Goal: Communication & Community: Answer question/provide support

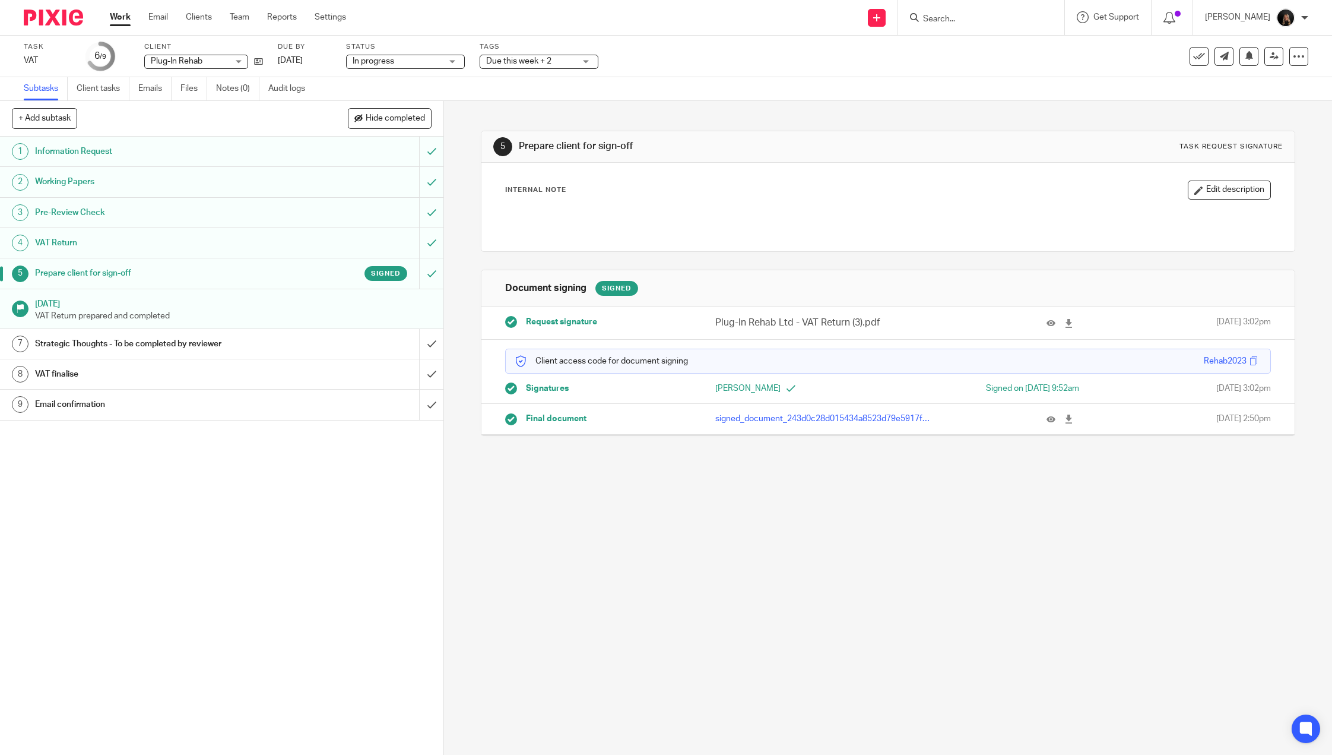
click at [61, 18] on img at bounding box center [53, 17] width 59 height 16
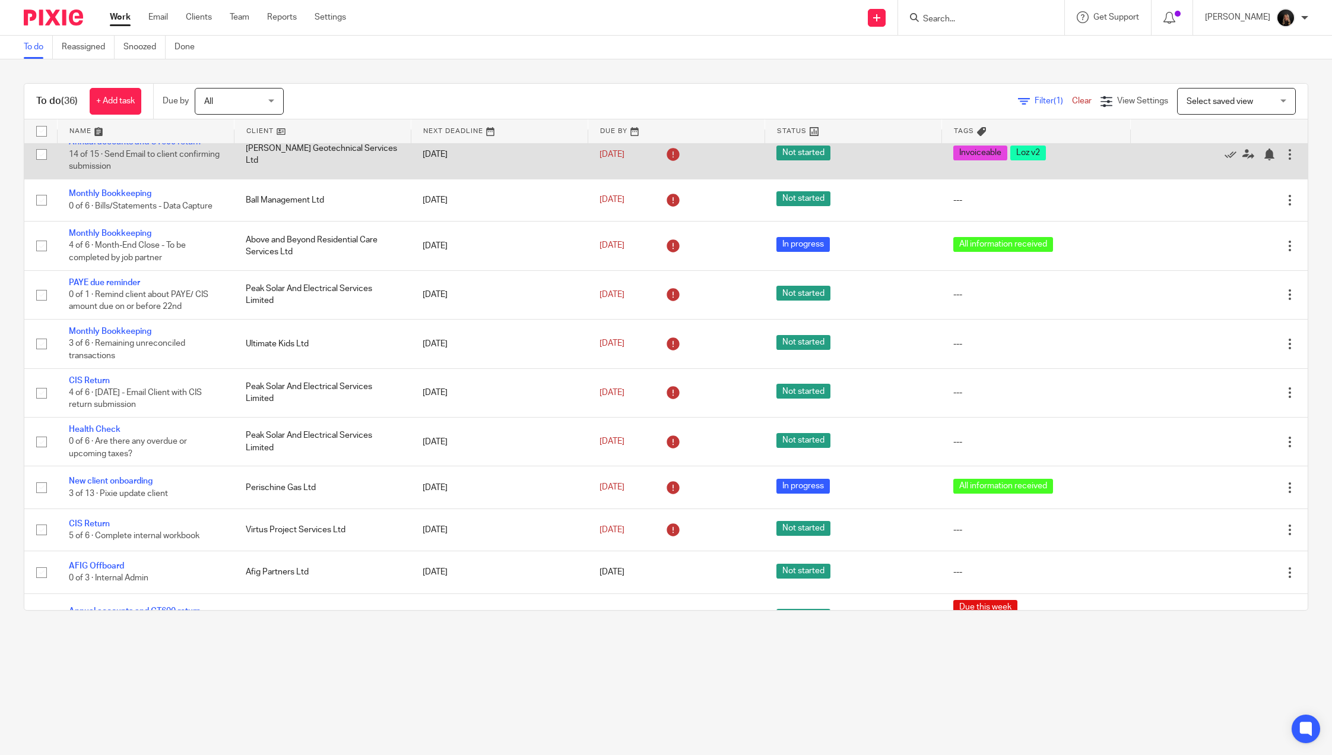
scroll to position [475, 0]
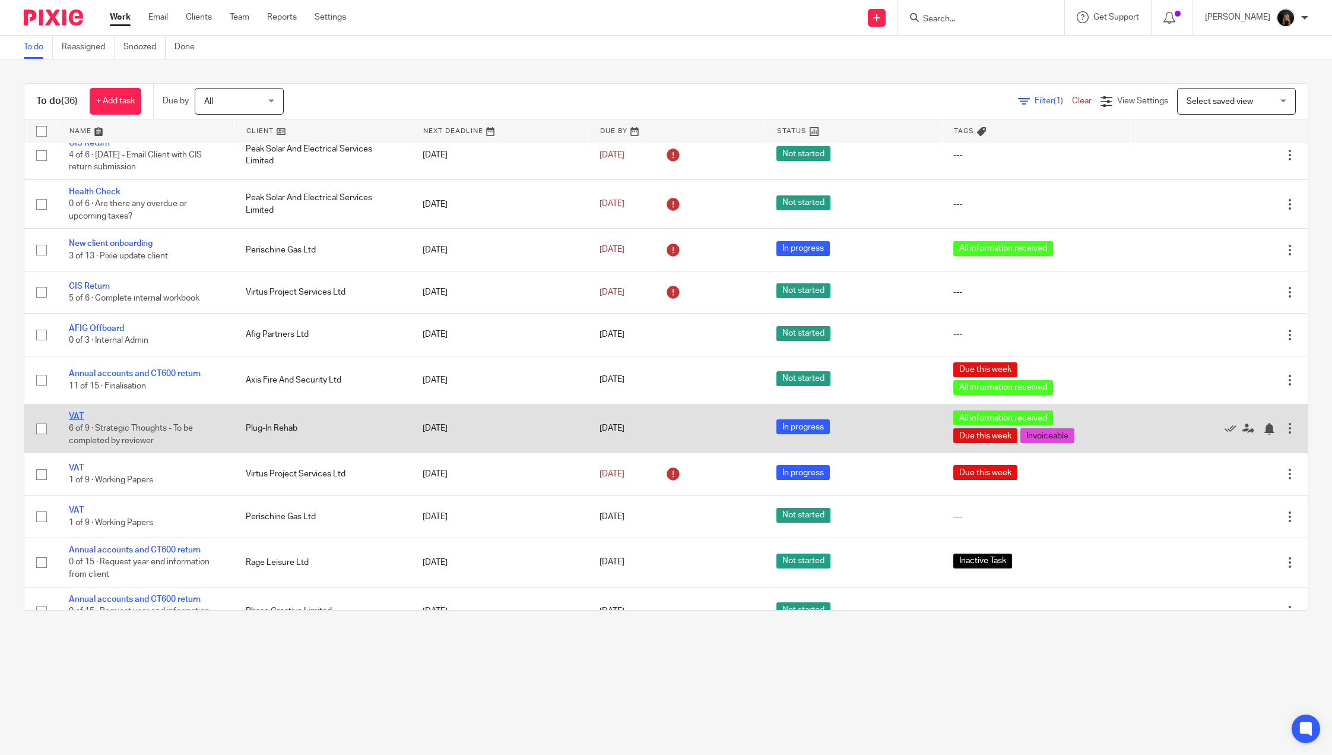
click at [76, 420] on link "VAT" at bounding box center [76, 416] width 15 height 8
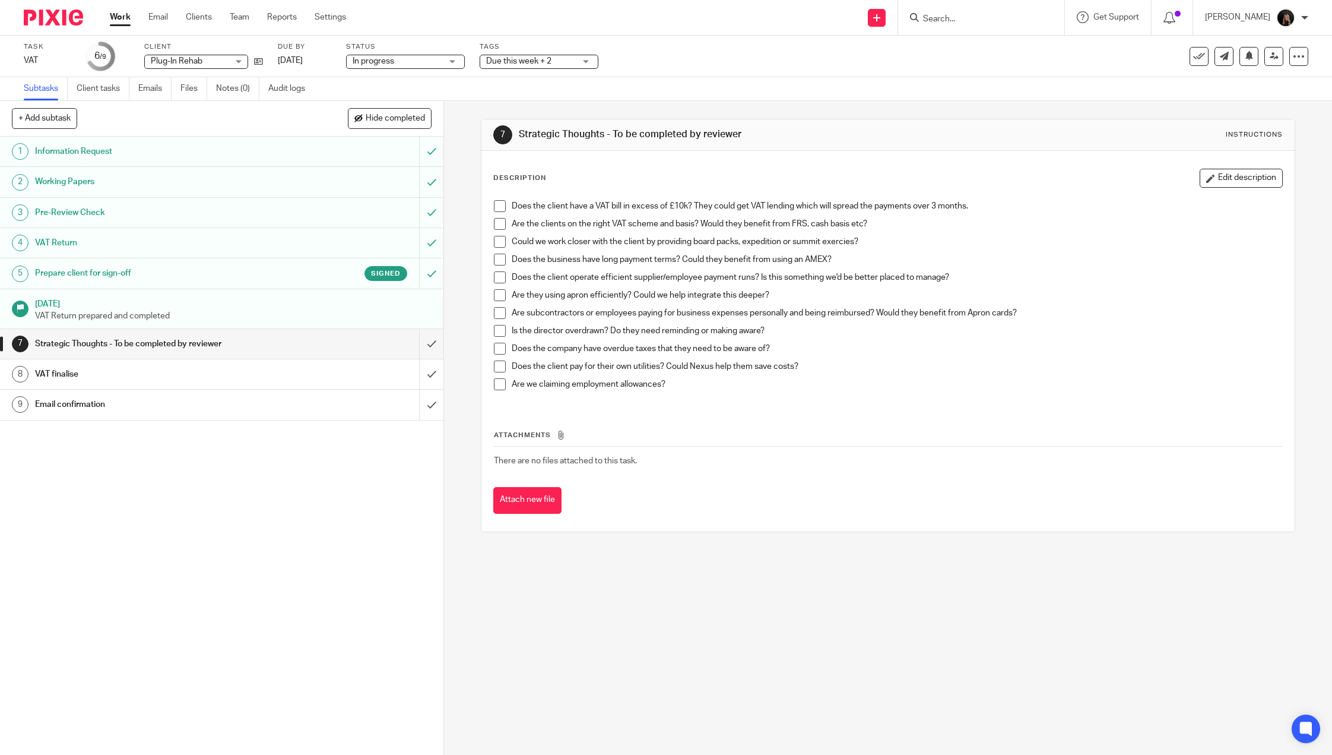
click at [497, 206] on span at bounding box center [500, 206] width 12 height 12
click at [498, 220] on span at bounding box center [500, 224] width 12 height 12
drag, startPoint x: 500, startPoint y: 236, endPoint x: 497, endPoint y: 249, distance: 13.0
click at [500, 237] on li "Could we work closer with the client by providing board packs, expedition or su…" at bounding box center [888, 245] width 788 height 18
drag, startPoint x: 497, startPoint y: 239, endPoint x: 493, endPoint y: 265, distance: 26.4
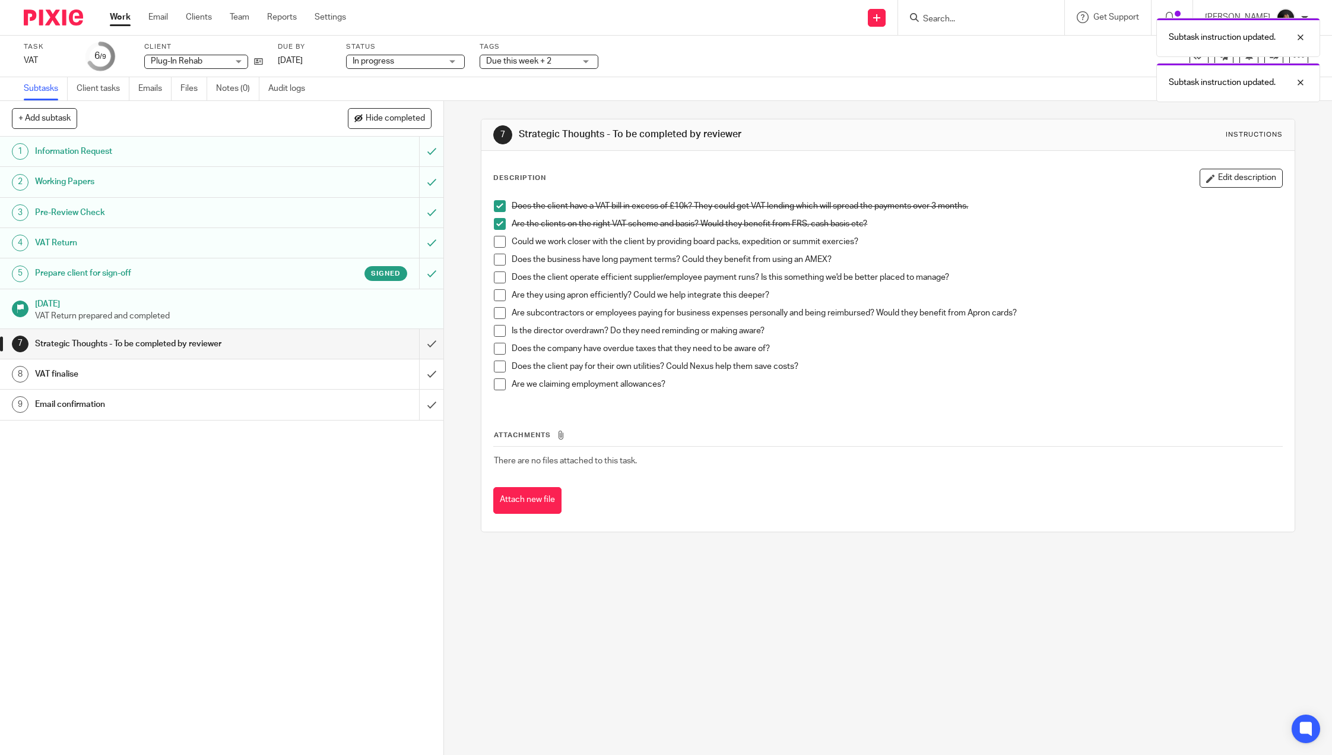
click at [497, 241] on span at bounding box center [500, 242] width 12 height 12
click at [409, 338] on input "submit" at bounding box center [221, 344] width 443 height 30
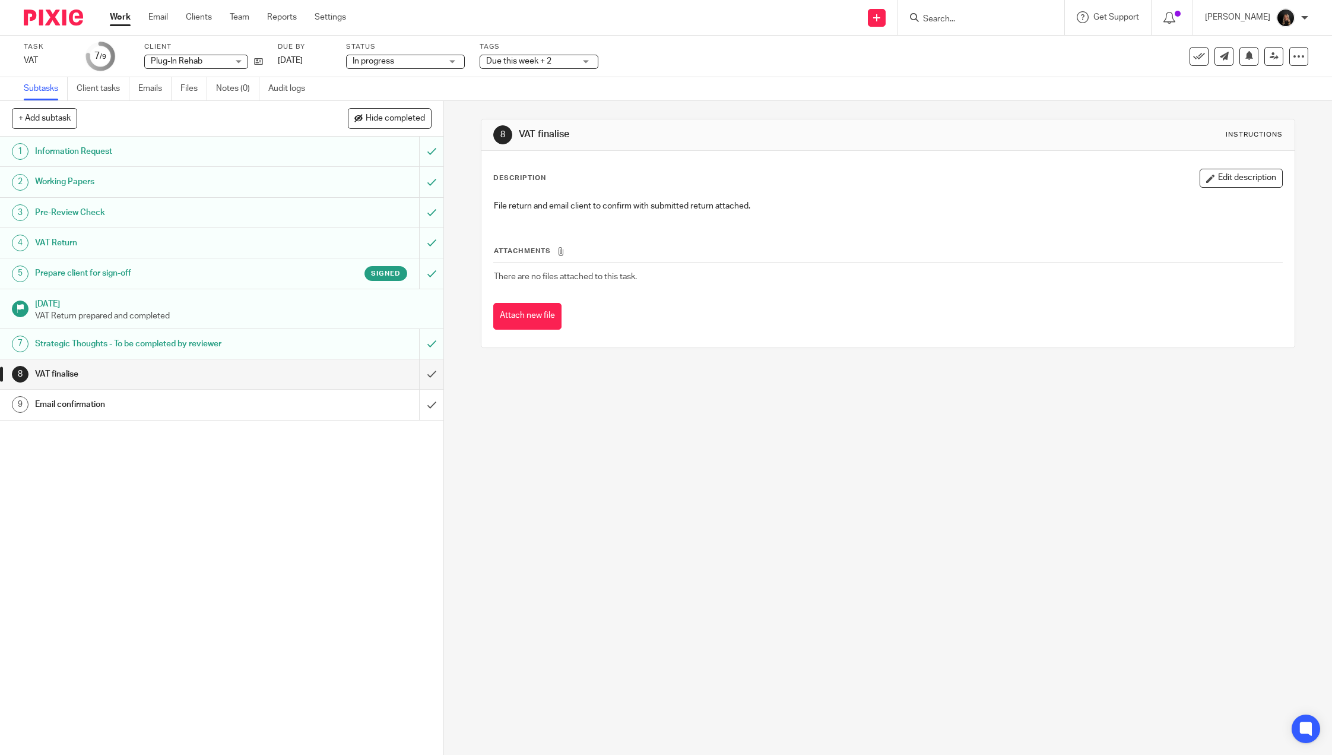
click at [964, 18] on input "Search" at bounding box center [975, 19] width 107 height 11
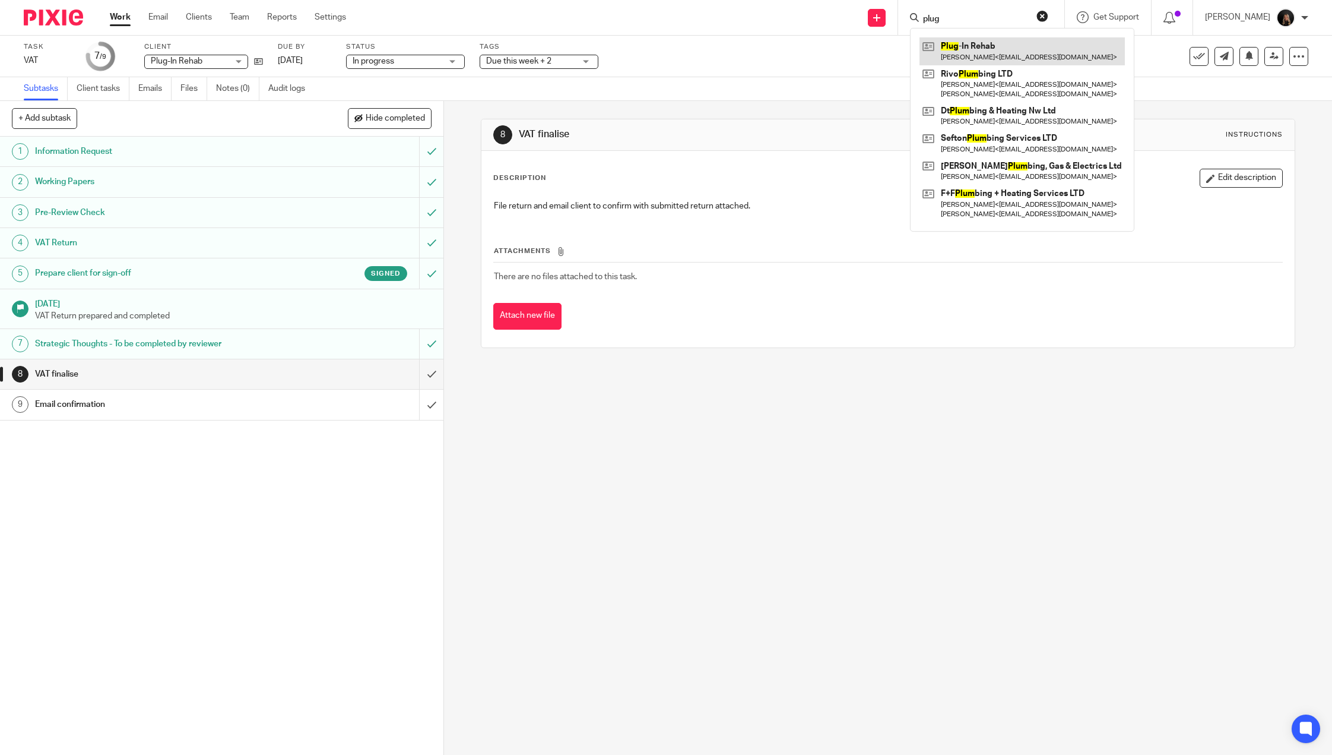
type input "plug"
click at [1024, 52] on link at bounding box center [1022, 50] width 205 height 27
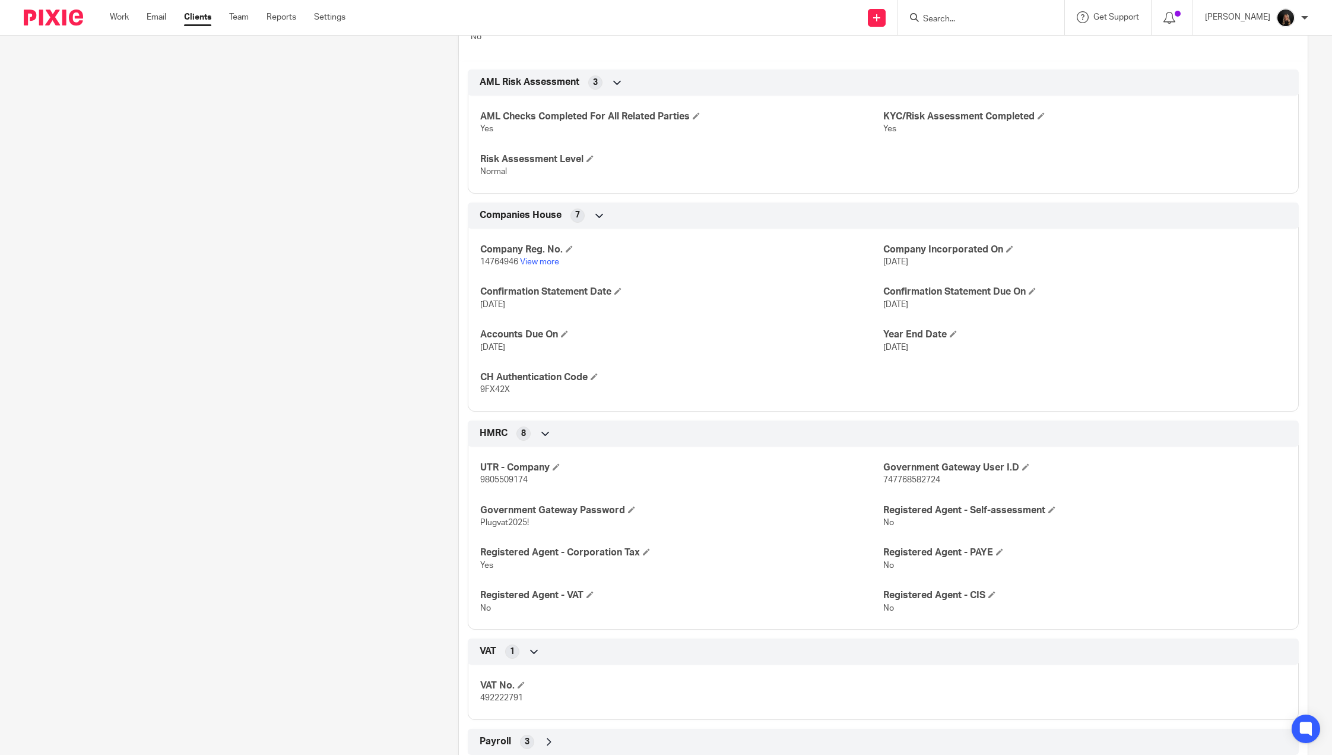
scroll to position [712, 0]
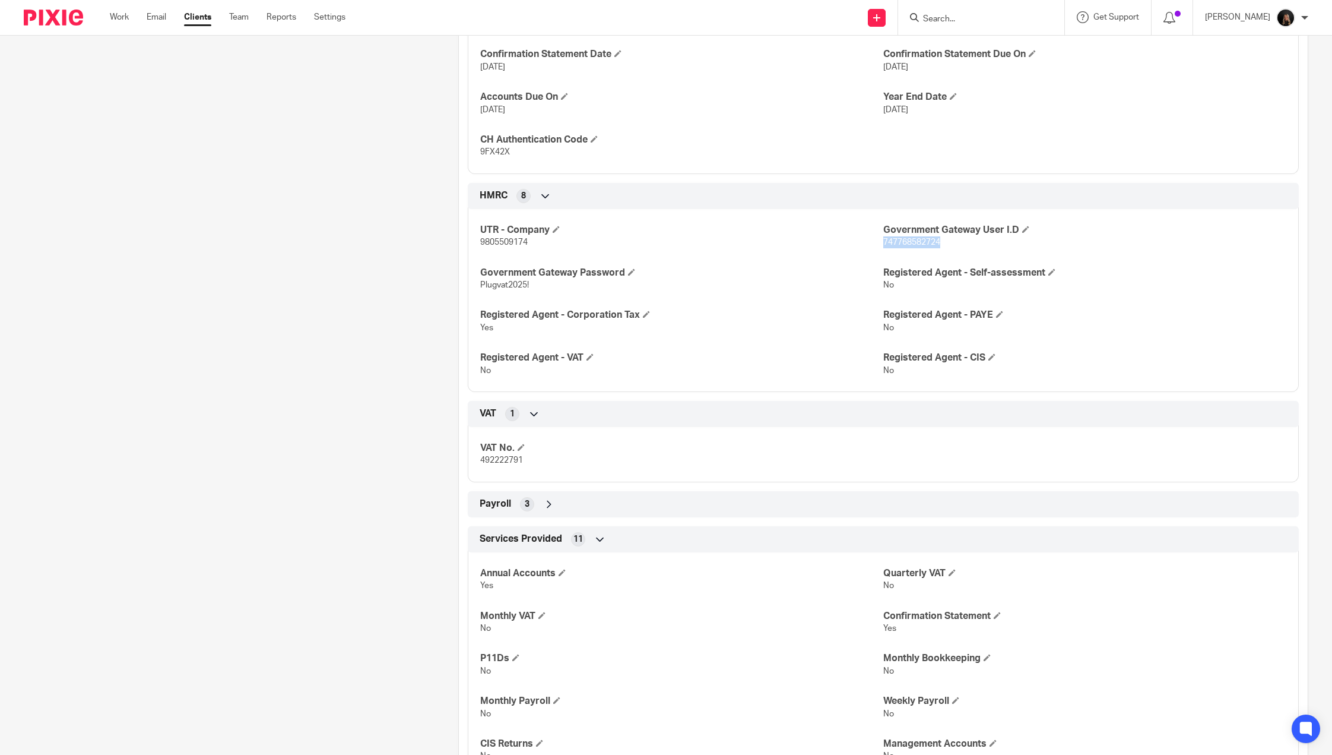
drag, startPoint x: 939, startPoint y: 237, endPoint x: 875, endPoint y: 242, distance: 64.2
click at [883, 242] on p "747768582724" at bounding box center [1084, 242] width 403 height 12
copy span "747768582724"
drag, startPoint x: 534, startPoint y: 284, endPoint x: 456, endPoint y: 284, distance: 78.4
click at [459, 284] on div "HMRC 8 UTR - Company 9805509174 Government Gateway User I.D 747768582724 Govern…" at bounding box center [883, 287] width 849 height 209
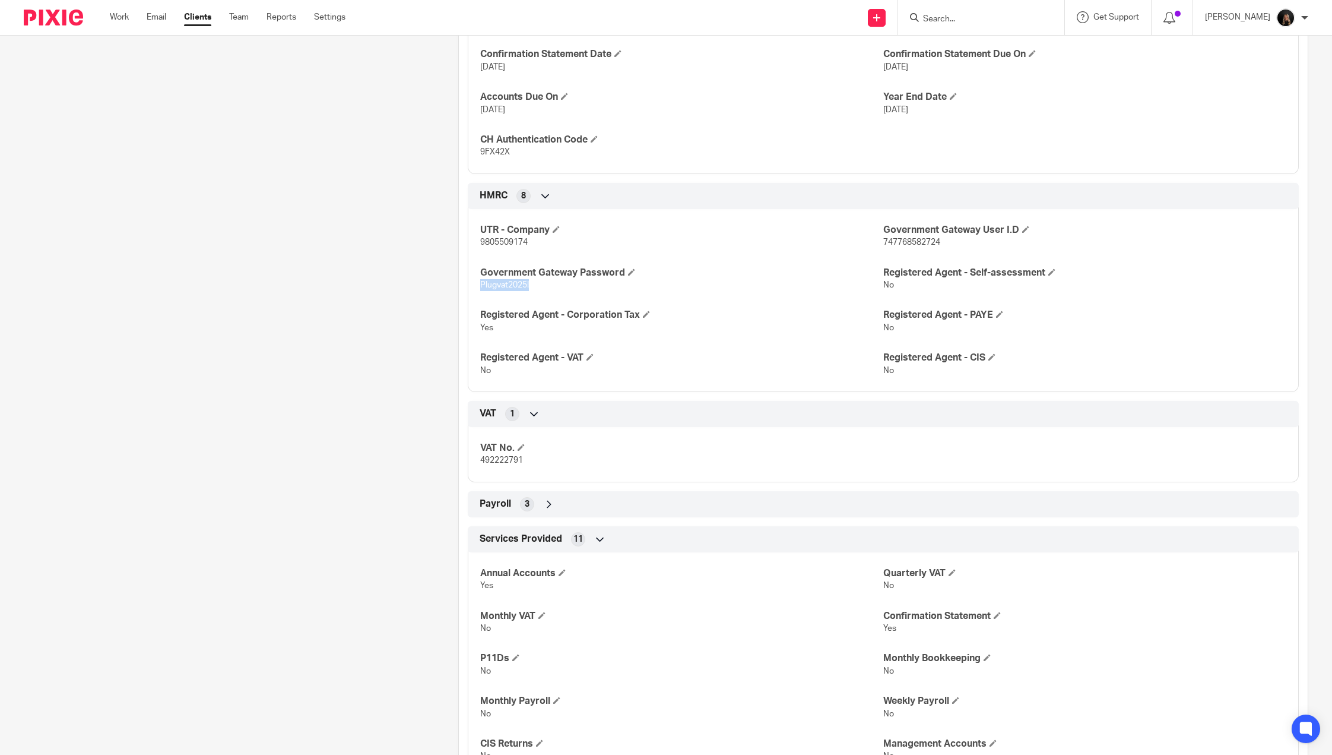
copy span "Plugvat2025!"
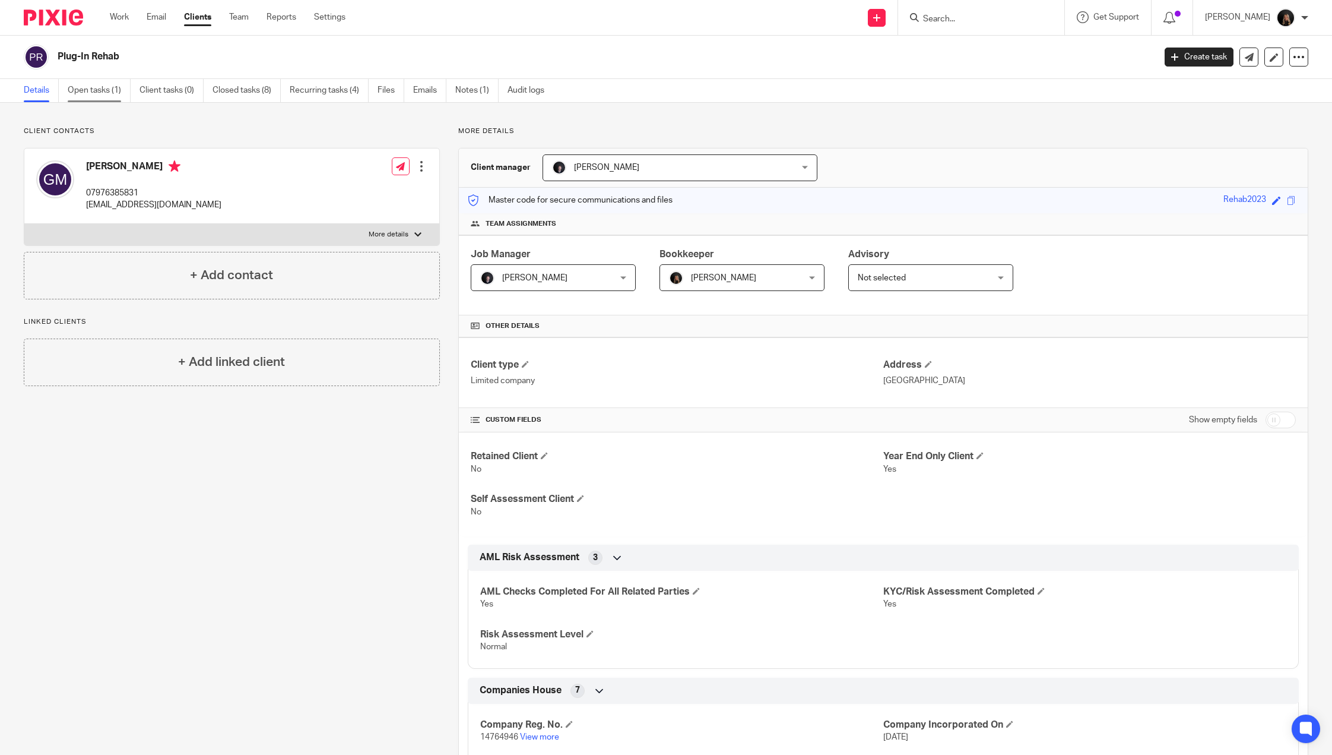
click at [110, 96] on link "Open tasks (1)" at bounding box center [99, 90] width 63 height 23
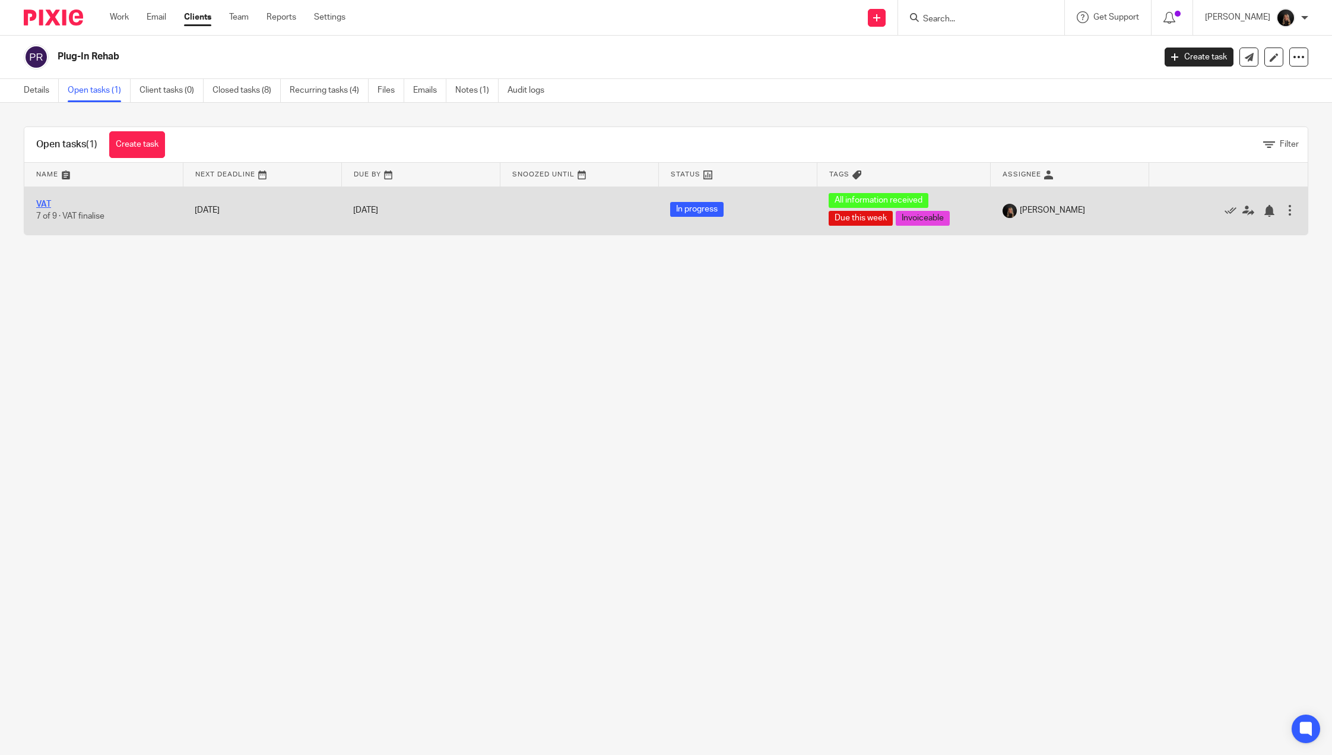
click at [43, 203] on link "VAT" at bounding box center [43, 204] width 15 height 8
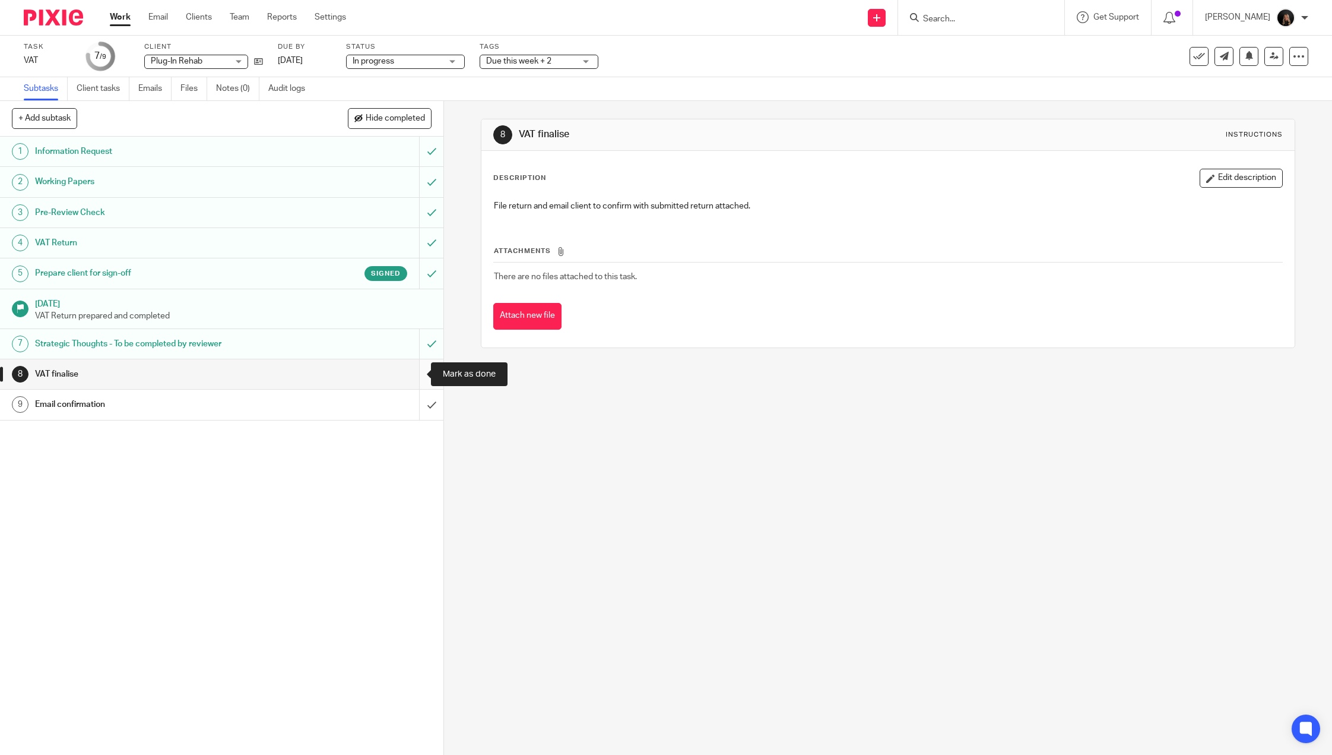
click at [416, 372] on input "submit" at bounding box center [221, 374] width 443 height 30
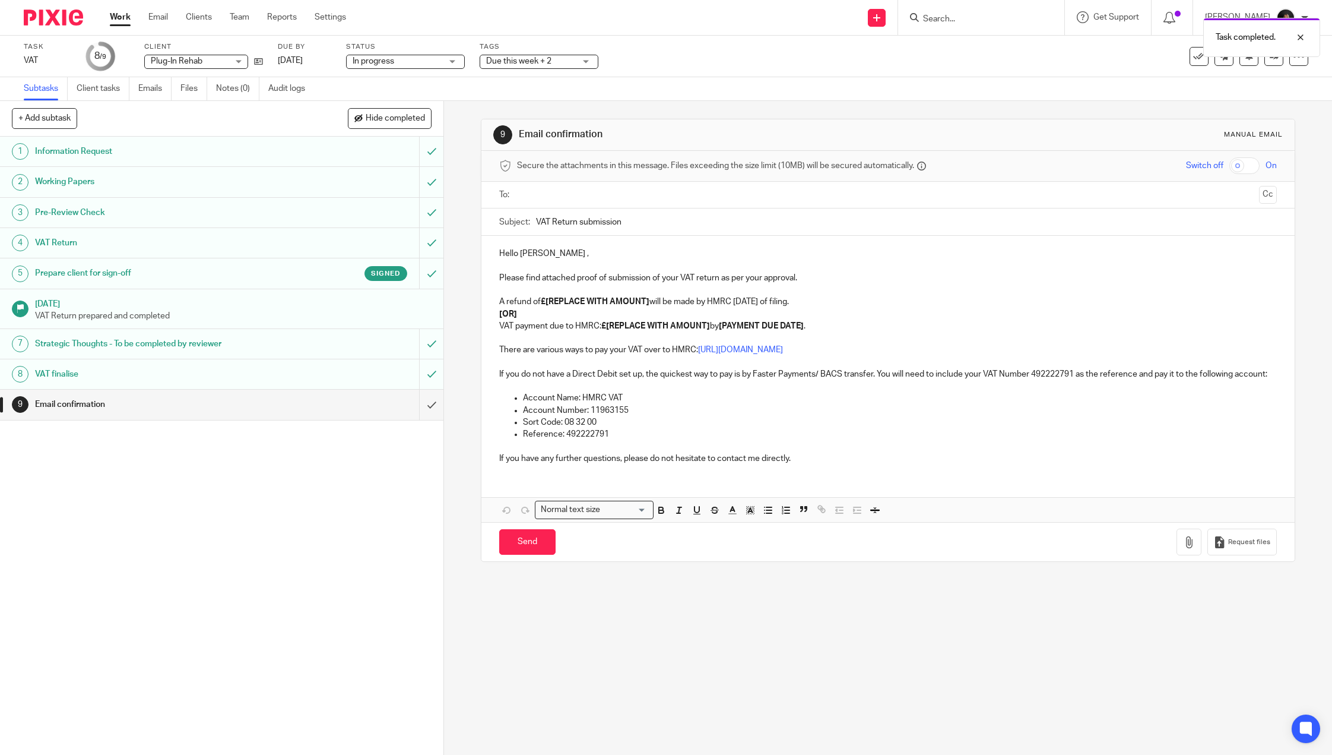
click at [557, 195] on input "text" at bounding box center [887, 195] width 733 height 14
drag, startPoint x: 547, startPoint y: 256, endPoint x: 478, endPoint y: 258, distance: 68.3
click at [481, 258] on div "Hello Gary , Please find attached proof of submission of your VAT return as per…" at bounding box center [887, 356] width 813 height 237
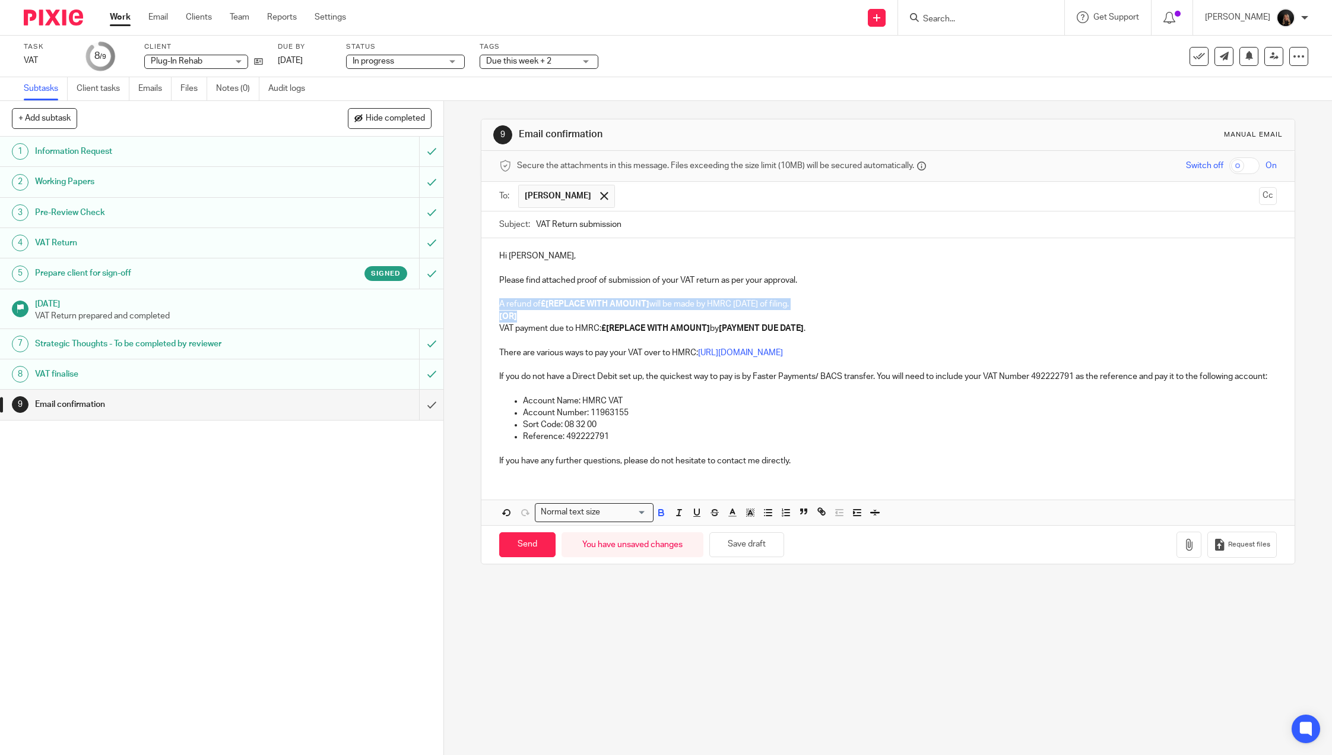
drag, startPoint x: 528, startPoint y: 318, endPoint x: 486, endPoint y: 303, distance: 44.7
click at [486, 303] on div "Hi Gary, Please find attached proof of submission of your VAT return as per you…" at bounding box center [887, 356] width 813 height 237
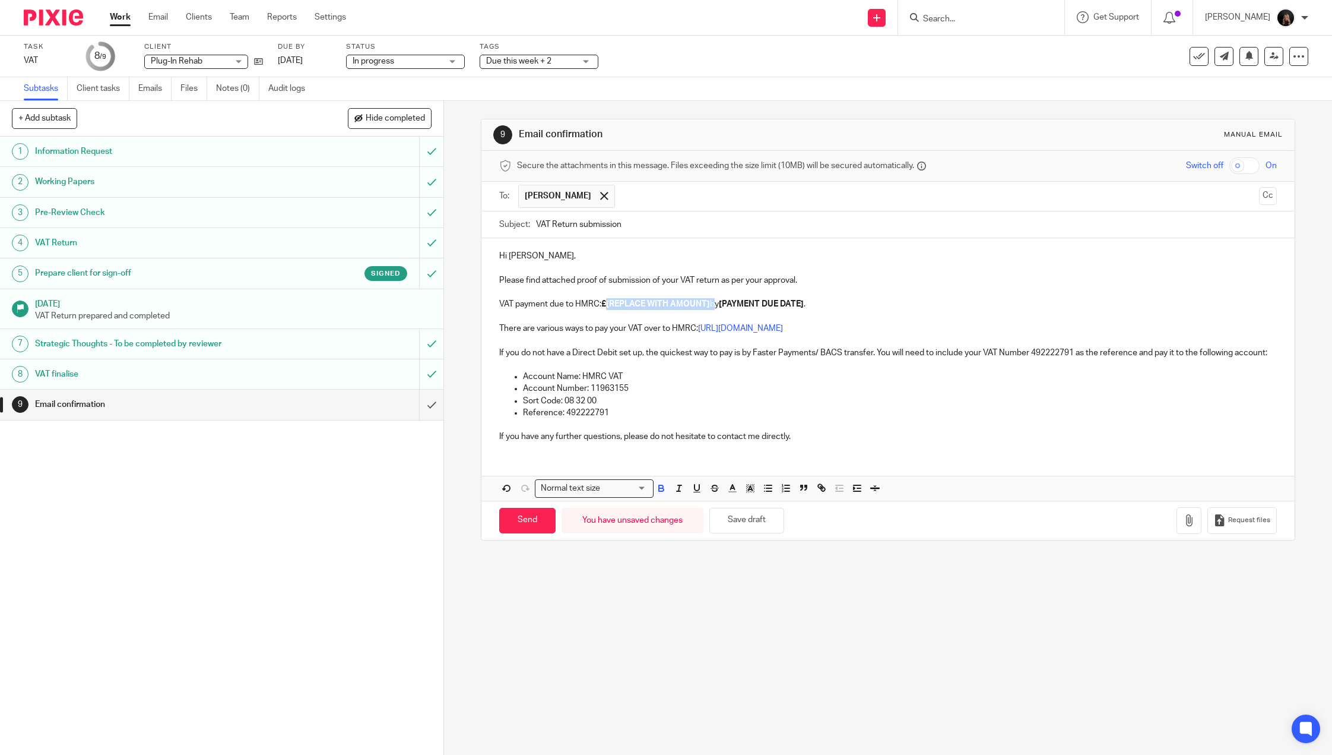
drag, startPoint x: 708, startPoint y: 306, endPoint x: 604, endPoint y: 309, distance: 104.5
click at [604, 309] on p "VAT payment due to HMRC: £[REPLACE WITH AMOUNT] by [PAYMENT DUE DATE] ." at bounding box center [887, 304] width 777 height 12
drag, startPoint x: 739, startPoint y: 307, endPoint x: 641, endPoint y: 307, distance: 97.4
click at [641, 307] on p "VAT payment due to HMRC: £577.32 by [PAYMENT DUE DATE] ." at bounding box center [887, 304] width 777 height 12
click at [629, 419] on p "Reference: 492222791" at bounding box center [899, 413] width 753 height 12
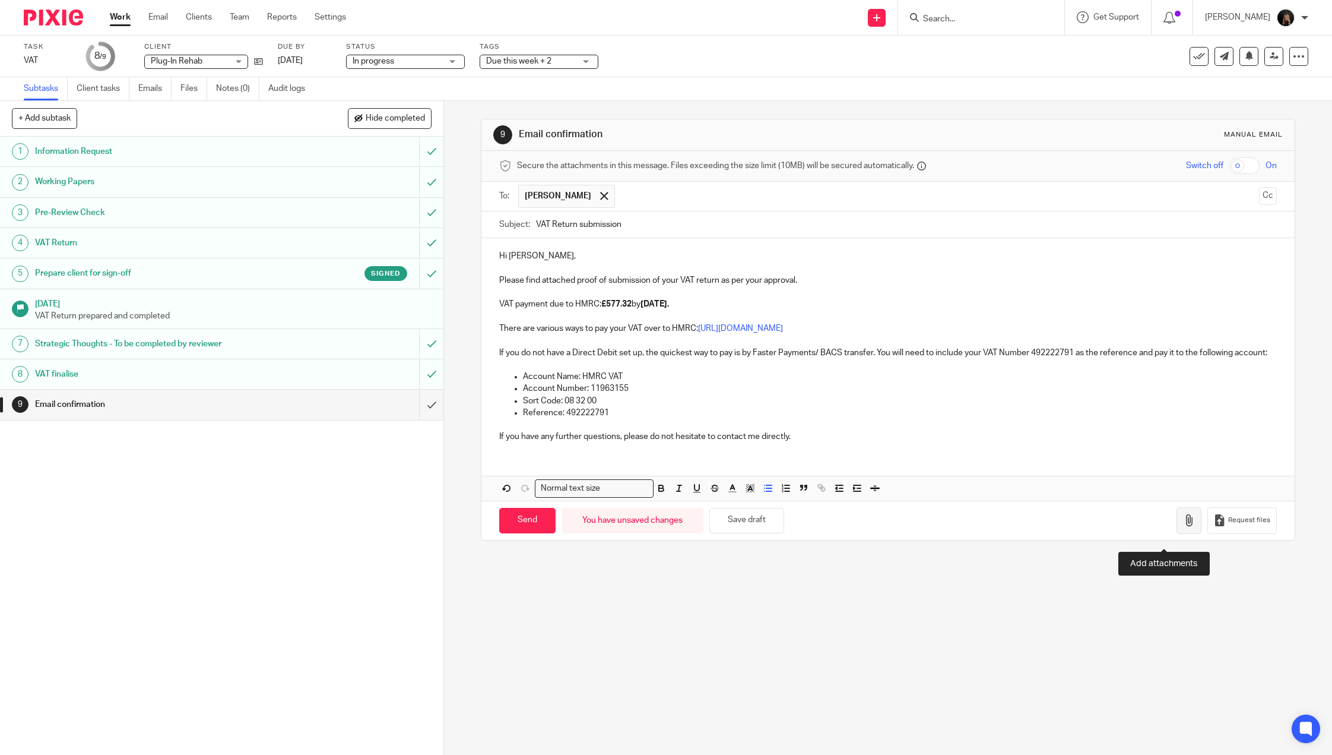
click at [1183, 526] on icon "button" at bounding box center [1189, 520] width 12 height 12
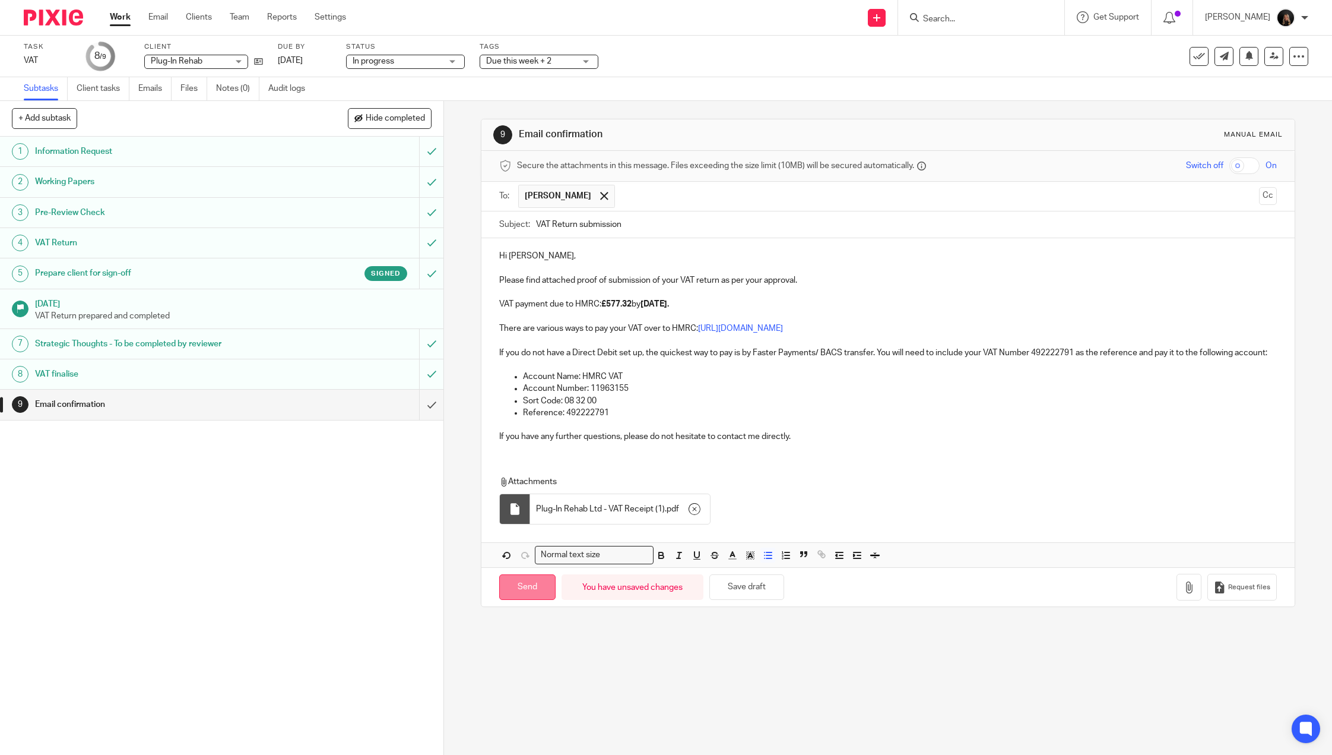
click at [518, 598] on input "Send" at bounding box center [527, 587] width 56 height 26
type input "Sent"
click at [604, 468] on div "Hi Gary, Please find attached proof of submission of your VAT return as per you…" at bounding box center [887, 402] width 813 height 329
click at [291, 605] on div "1 Information Request 2 Working Papers 3 Pre-Review Check 4 VAT Return 5 Prepar…" at bounding box center [221, 446] width 443 height 618
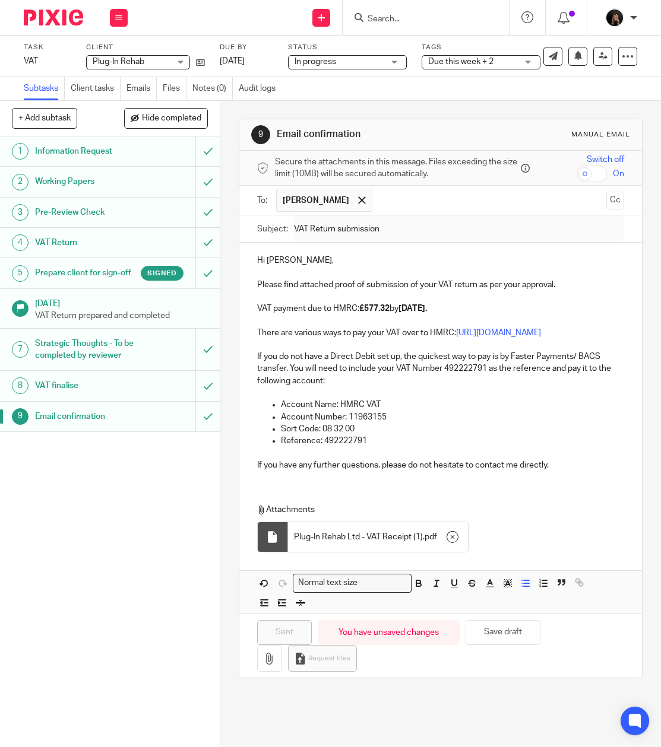
click at [50, 21] on img at bounding box center [53, 17] width 59 height 16
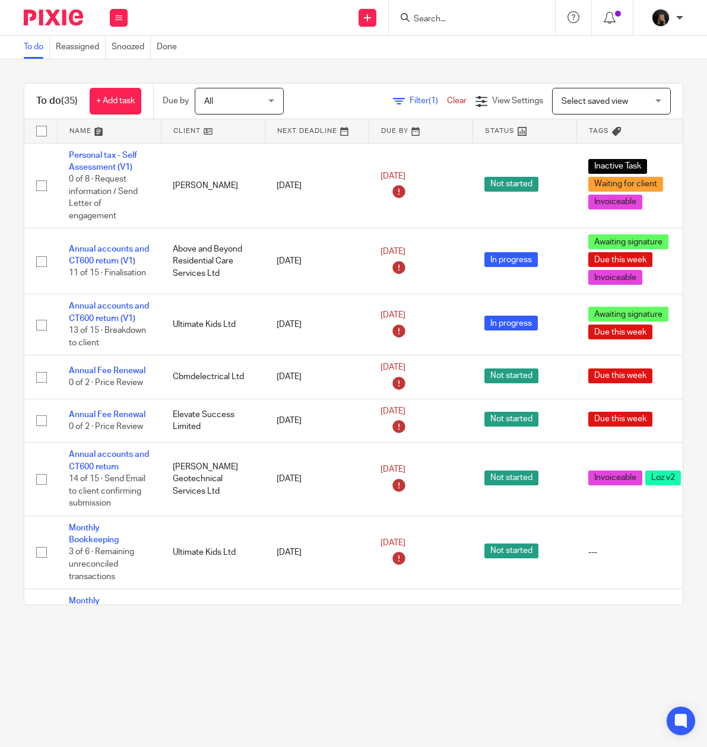
click at [45, 16] on img at bounding box center [53, 17] width 59 height 16
